Goal: Task Accomplishment & Management: Complete application form

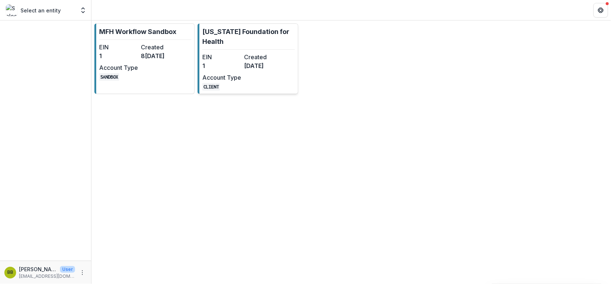
click at [283, 74] on link "[US_STATE] Foundation for Health EIN 1 Created [DATE] Account Type CLIENT" at bounding box center [248, 58] width 100 height 71
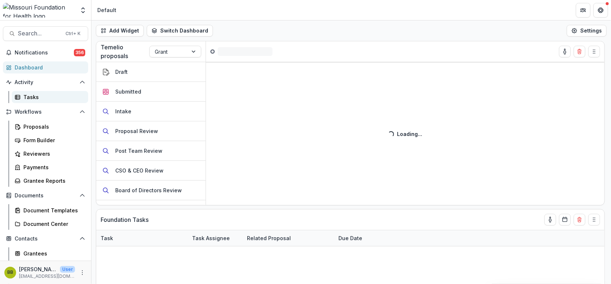
click at [37, 97] on div "Tasks" at bounding box center [52, 97] width 59 height 8
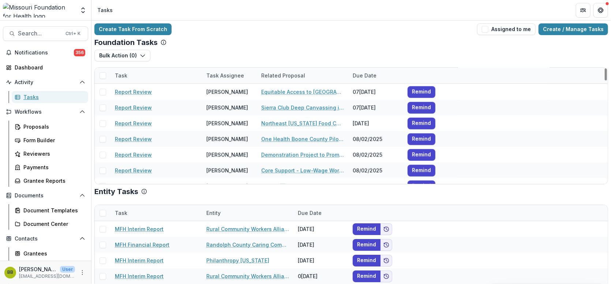
scroll to position [329, 0]
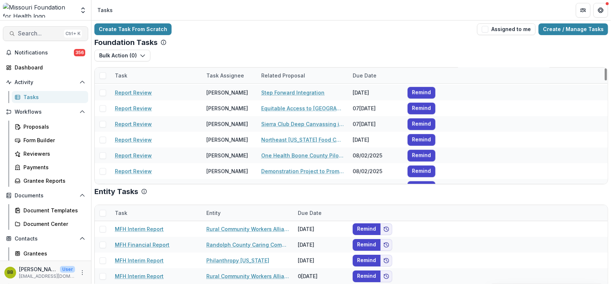
click at [35, 33] on span "Search..." at bounding box center [39, 33] width 43 height 7
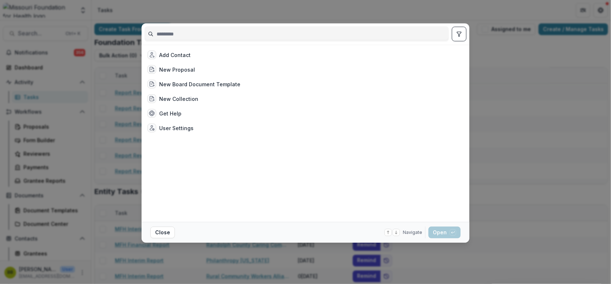
click at [307, 33] on input at bounding box center [297, 34] width 304 height 12
type input "*"
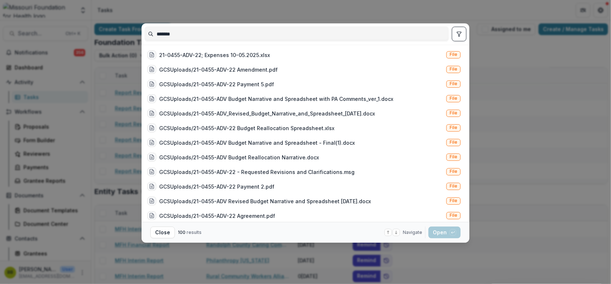
type input "*******"
click at [462, 41] on div "*******" at bounding box center [306, 33] width 322 height 21
click at [463, 31] on button "toggle filters" at bounding box center [459, 34] width 15 height 15
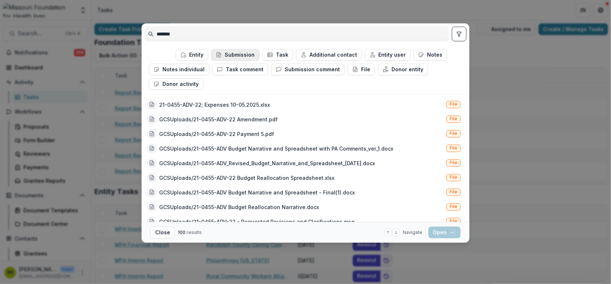
click at [244, 52] on button "Submission" at bounding box center [235, 55] width 48 height 12
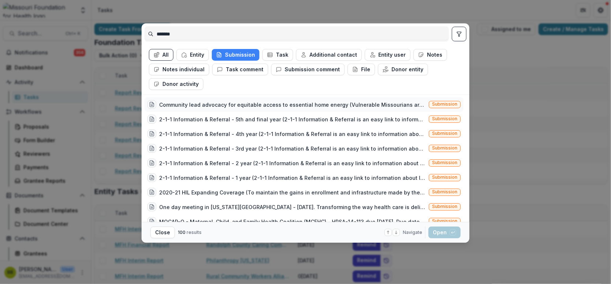
click at [203, 104] on div "Community lead advocacy for equitable access to essential home energy (Vulnerab…" at bounding box center [292, 105] width 267 height 8
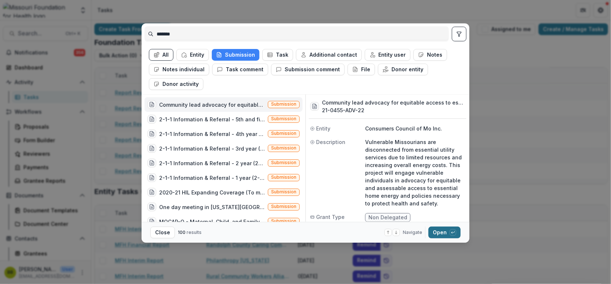
click at [439, 234] on button "Open with enter key" at bounding box center [444, 233] width 32 height 12
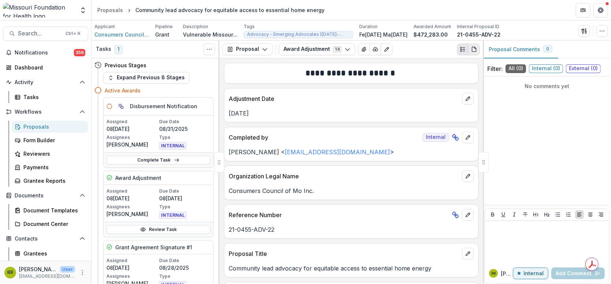
click at [475, 48] on icon "PDF view" at bounding box center [475, 47] width 1 height 1
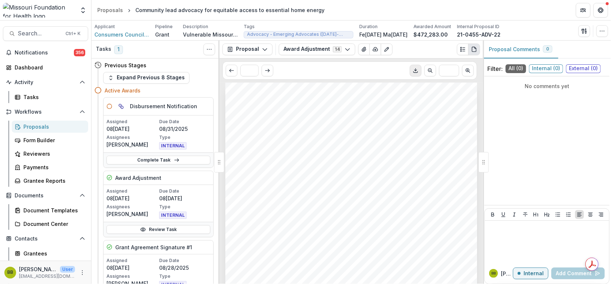
click at [412, 67] on button "Download PDF" at bounding box center [416, 71] width 12 height 12
click at [161, 163] on link "Complete Task" at bounding box center [158, 160] width 104 height 9
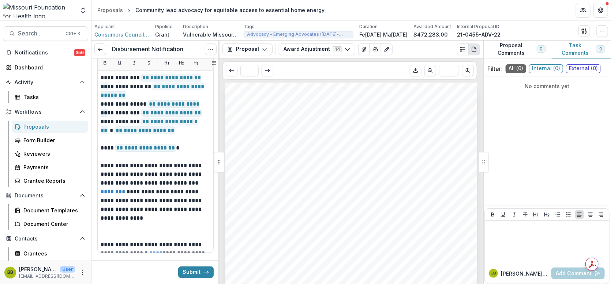
scroll to position [198, 0]
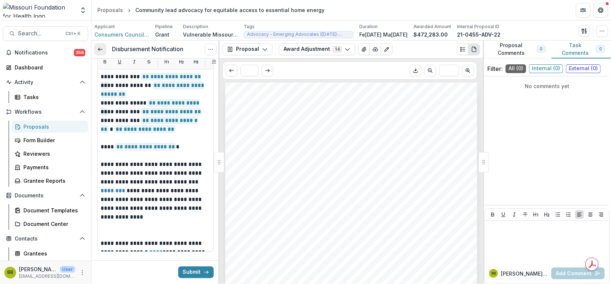
click at [102, 48] on icon at bounding box center [100, 49] width 6 height 6
